Goal: Task Accomplishment & Management: Manage account settings

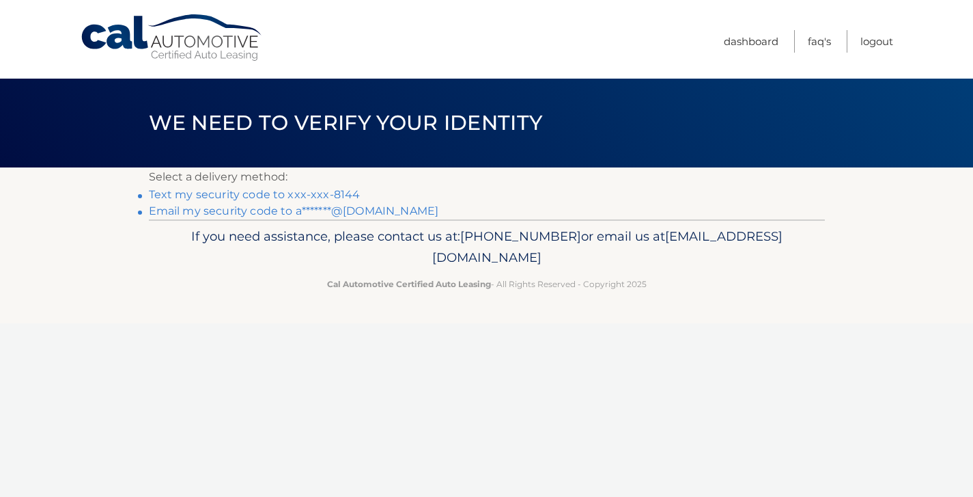
click at [329, 141] on h1 "We need to verify your identity" at bounding box center [345, 123] width 425 height 36
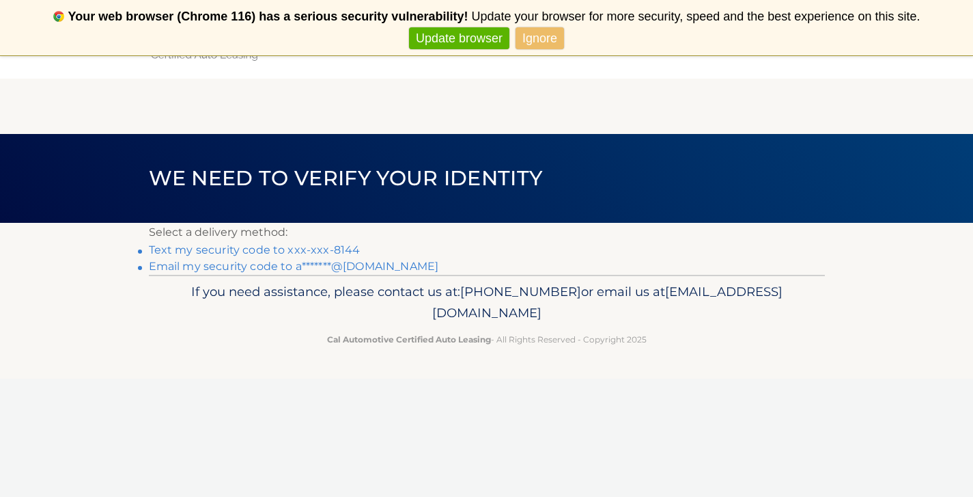
click at [307, 251] on link "Text my security code to xxx-xxx-8144" at bounding box center [255, 249] width 212 height 13
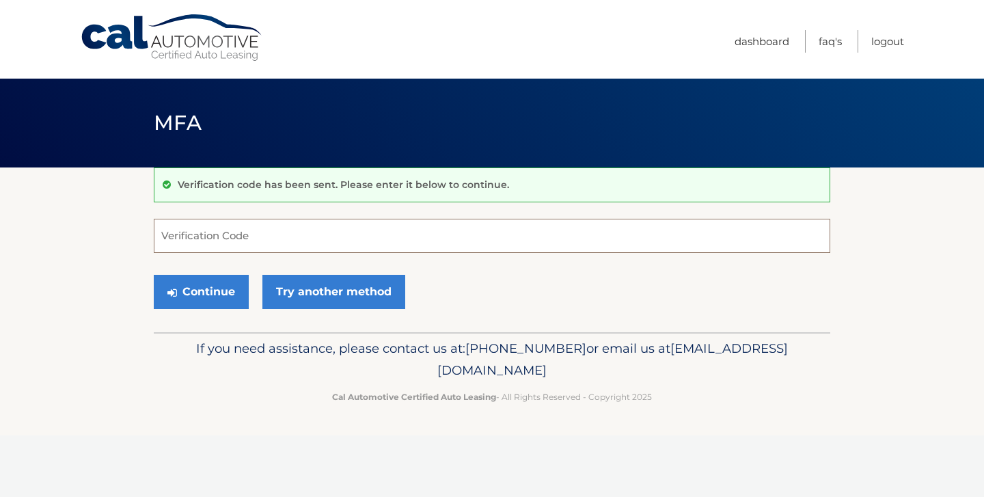
click at [309, 238] on input "Verification Code" at bounding box center [492, 236] width 676 height 34
type input "250230"
click at [154, 275] on button "Continue" at bounding box center [201, 292] width 95 height 34
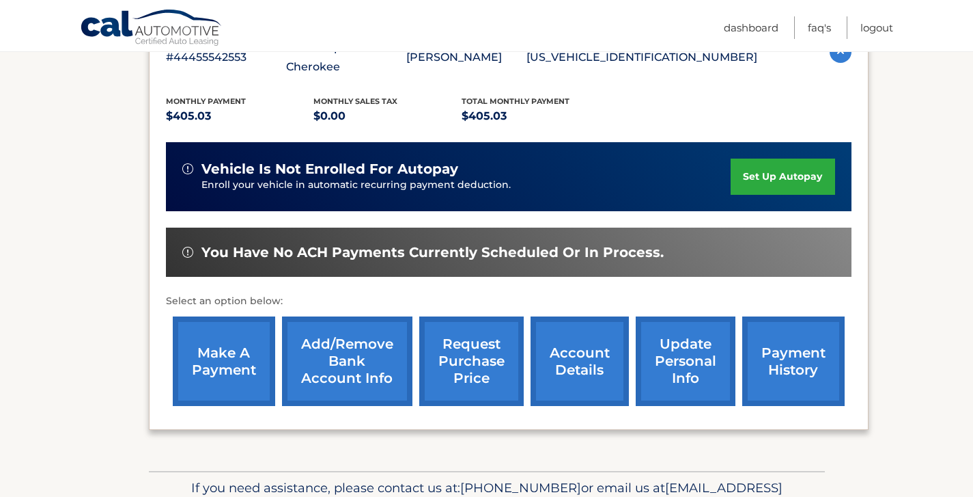
scroll to position [269, 0]
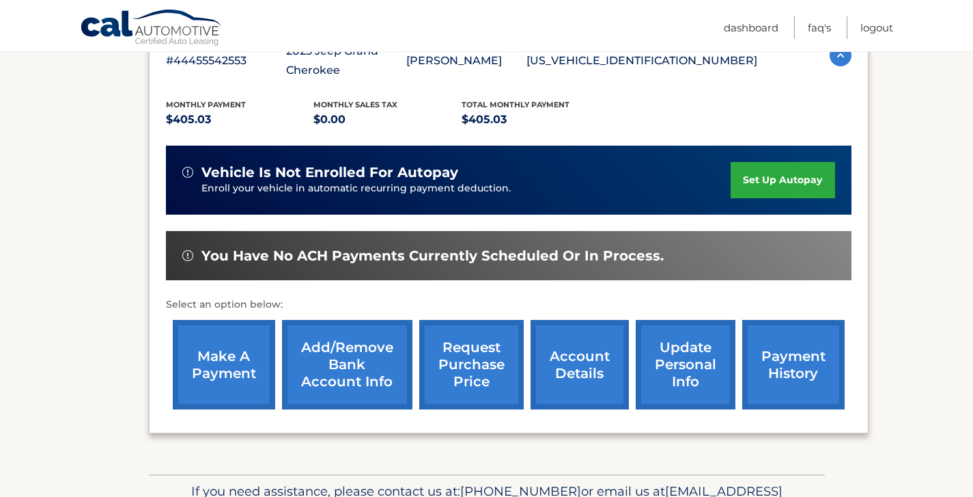
click at [571, 377] on link "account details" at bounding box center [580, 364] width 98 height 89
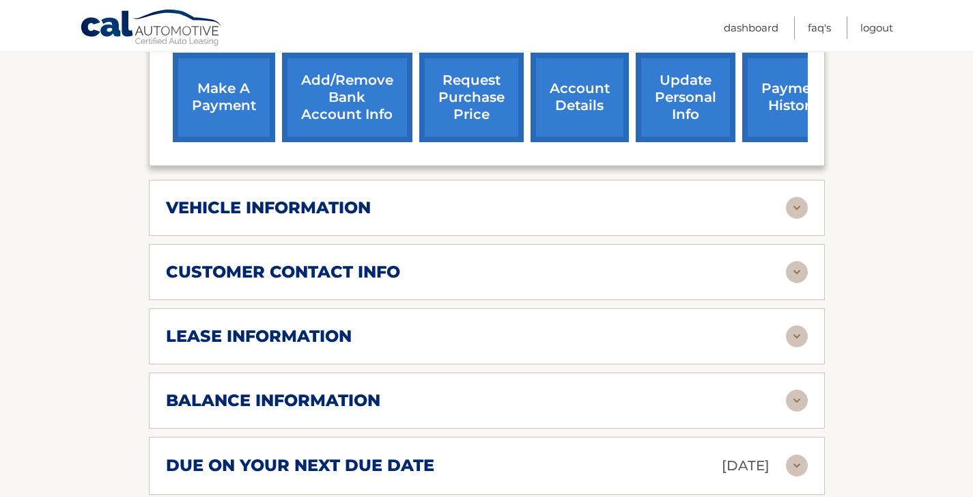
scroll to position [592, 0]
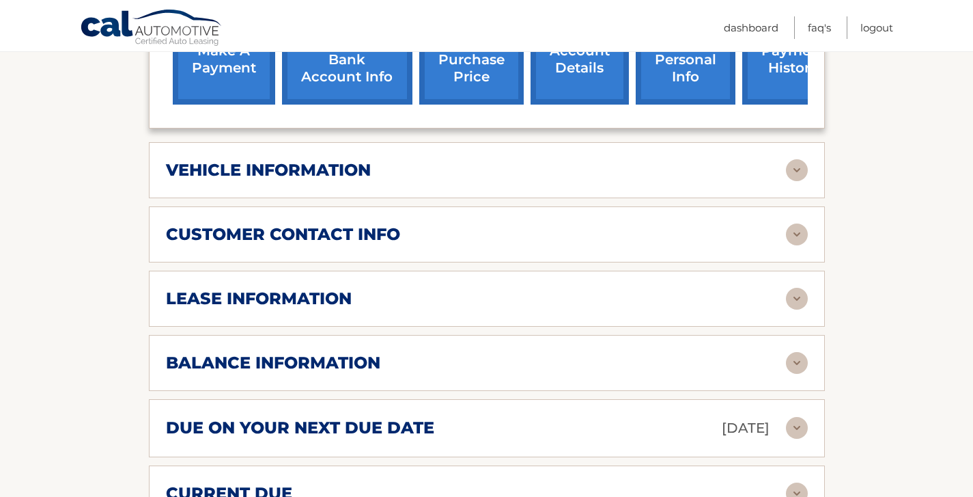
click at [789, 294] on img at bounding box center [797, 299] width 22 height 22
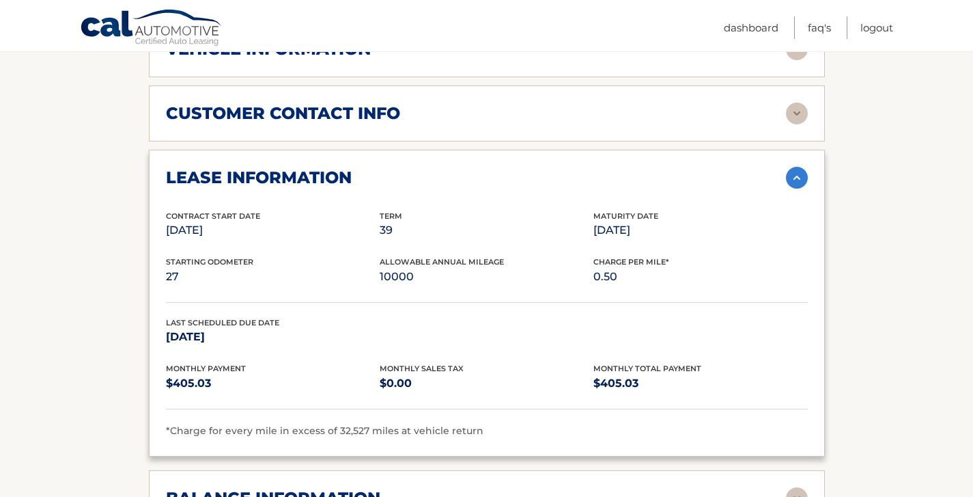
scroll to position [716, 0]
